Goal: Check status: Check status

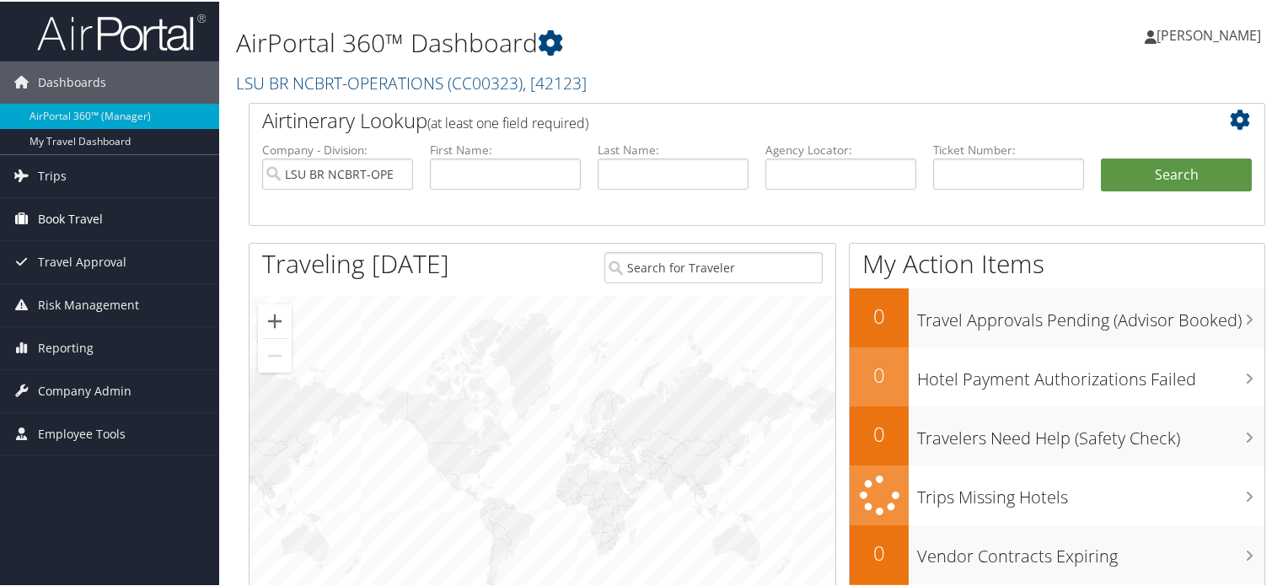
click at [51, 220] on span "Book Travel" at bounding box center [70, 217] width 65 height 42
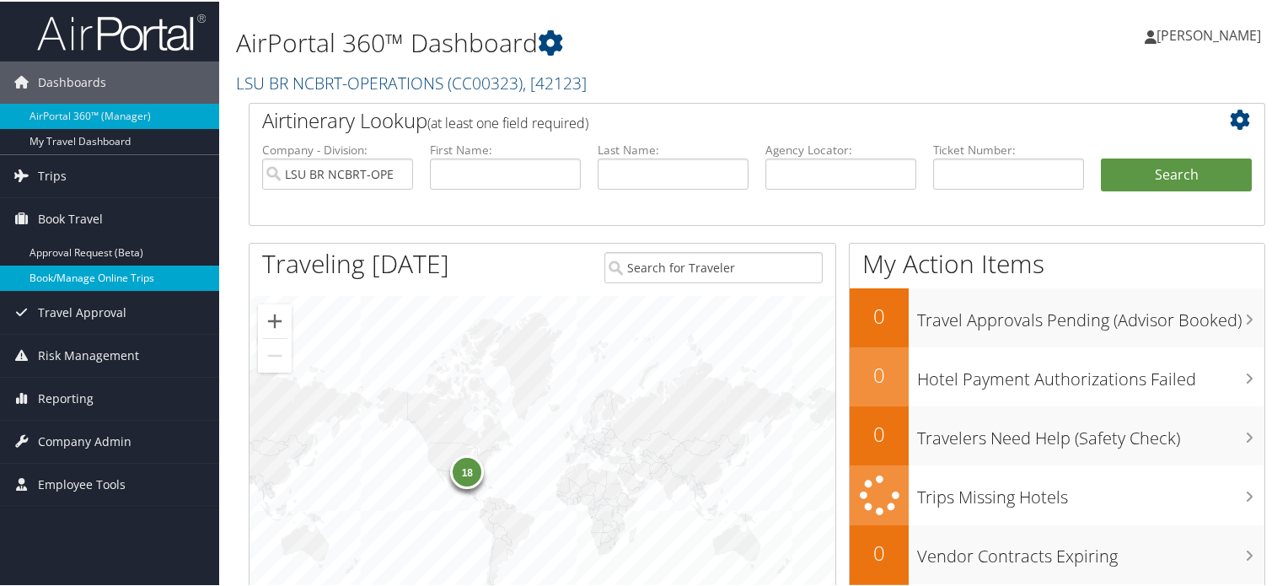
click at [89, 282] on link "Book/Manage Online Trips" at bounding box center [109, 276] width 219 height 25
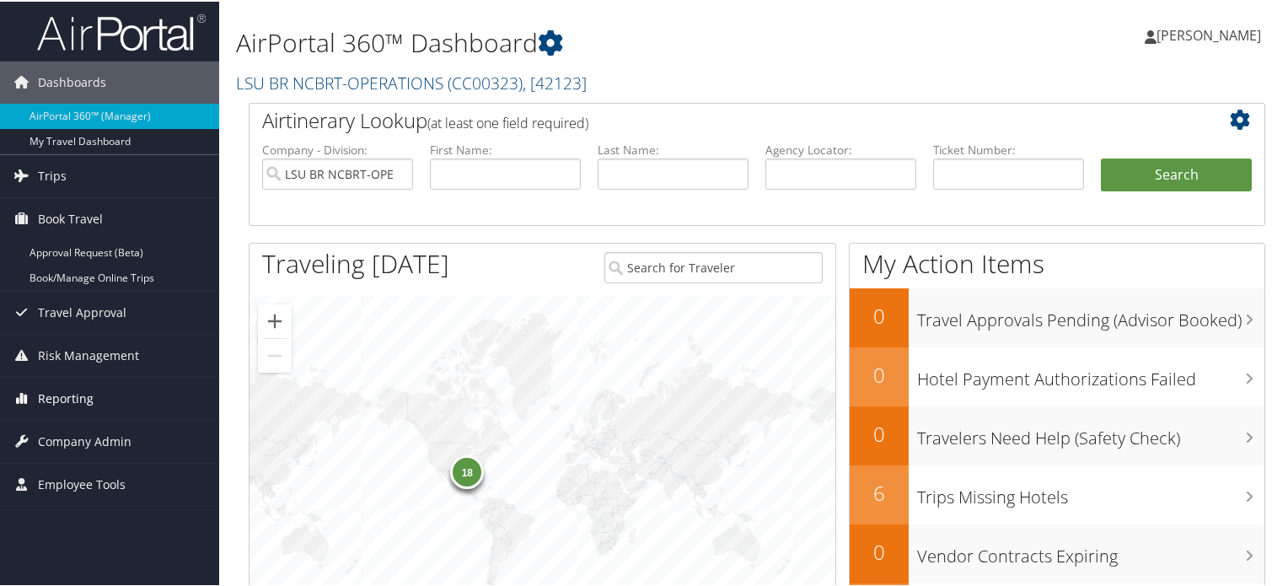
click at [91, 394] on span "Reporting" at bounding box center [66, 397] width 56 height 42
click at [1015, 168] on input "text" at bounding box center [1008, 172] width 151 height 31
paste input "0010275225923"
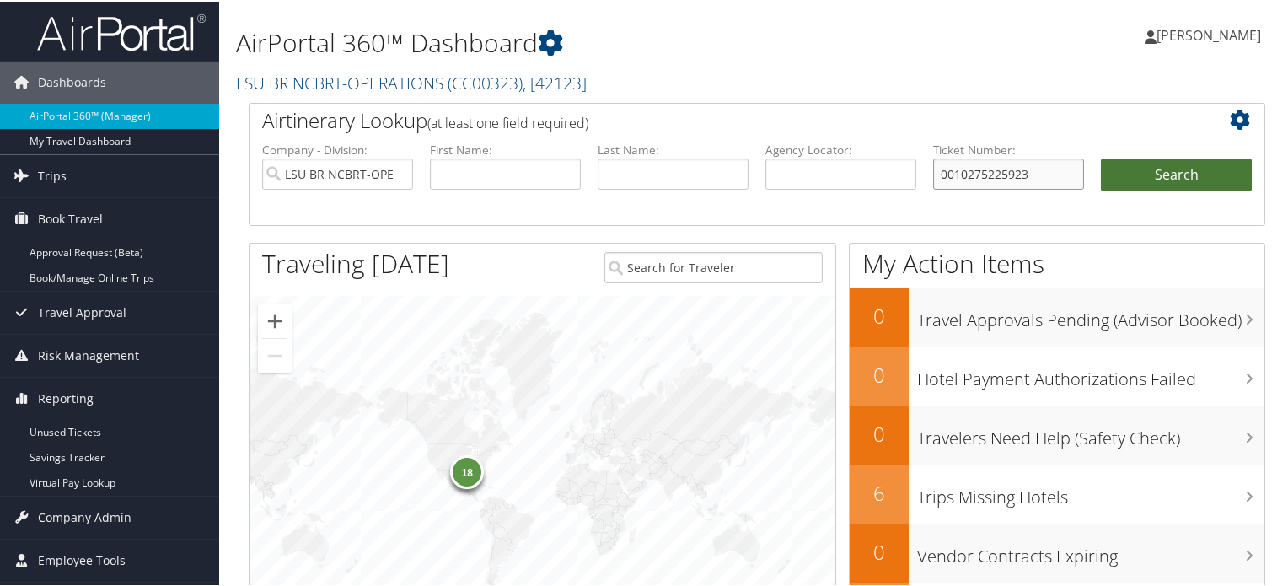
type input "0010275225923"
click at [1156, 163] on button "Search" at bounding box center [1176, 174] width 151 height 34
